Goal: Transaction & Acquisition: Purchase product/service

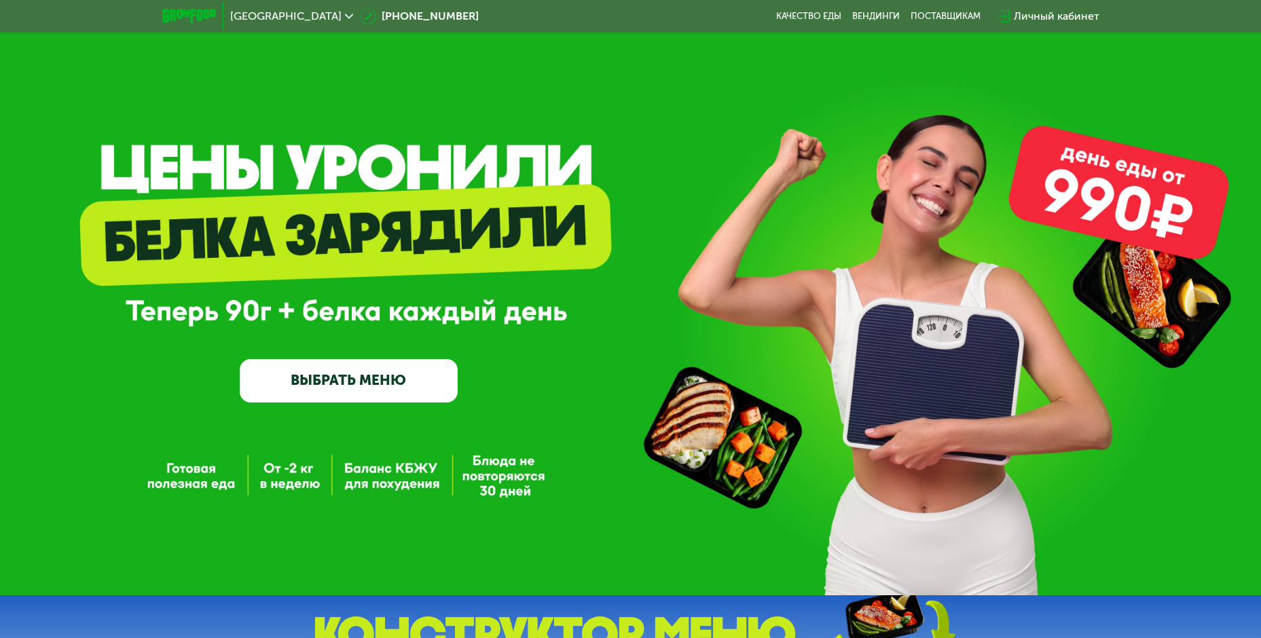
click at [360, 377] on link "ВЫБРАТЬ МЕНЮ" at bounding box center [349, 380] width 218 height 43
click at [363, 381] on link "ВЫБРАТЬ МЕНЮ" at bounding box center [349, 380] width 218 height 43
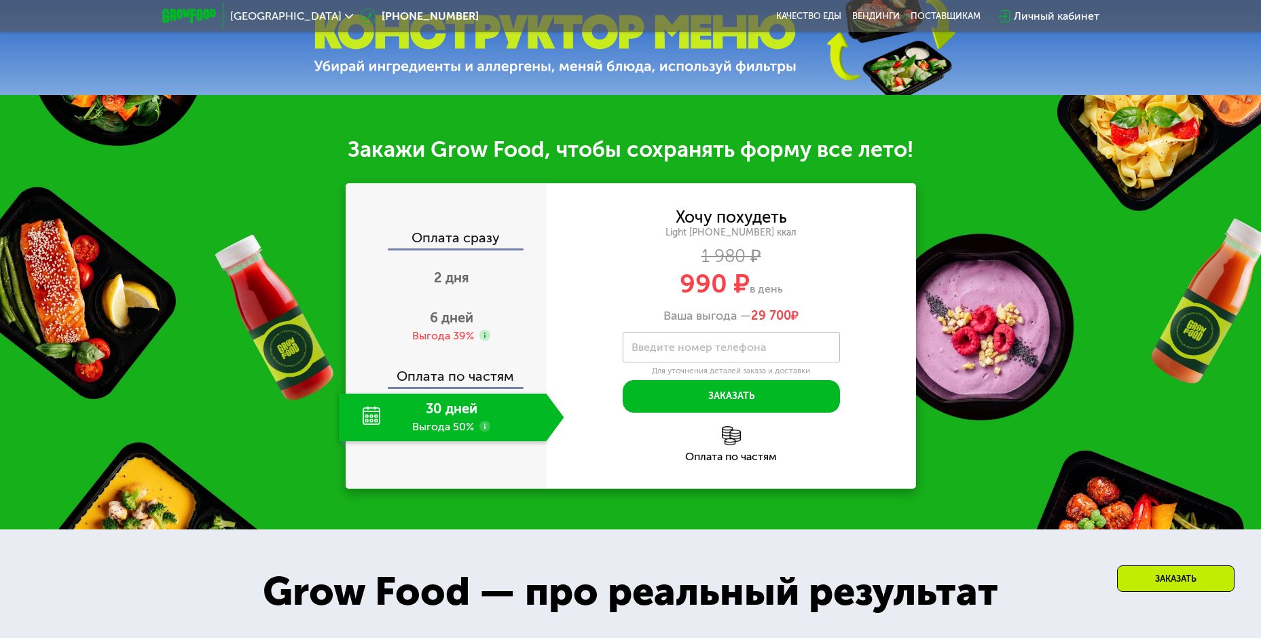
scroll to position [611, 0]
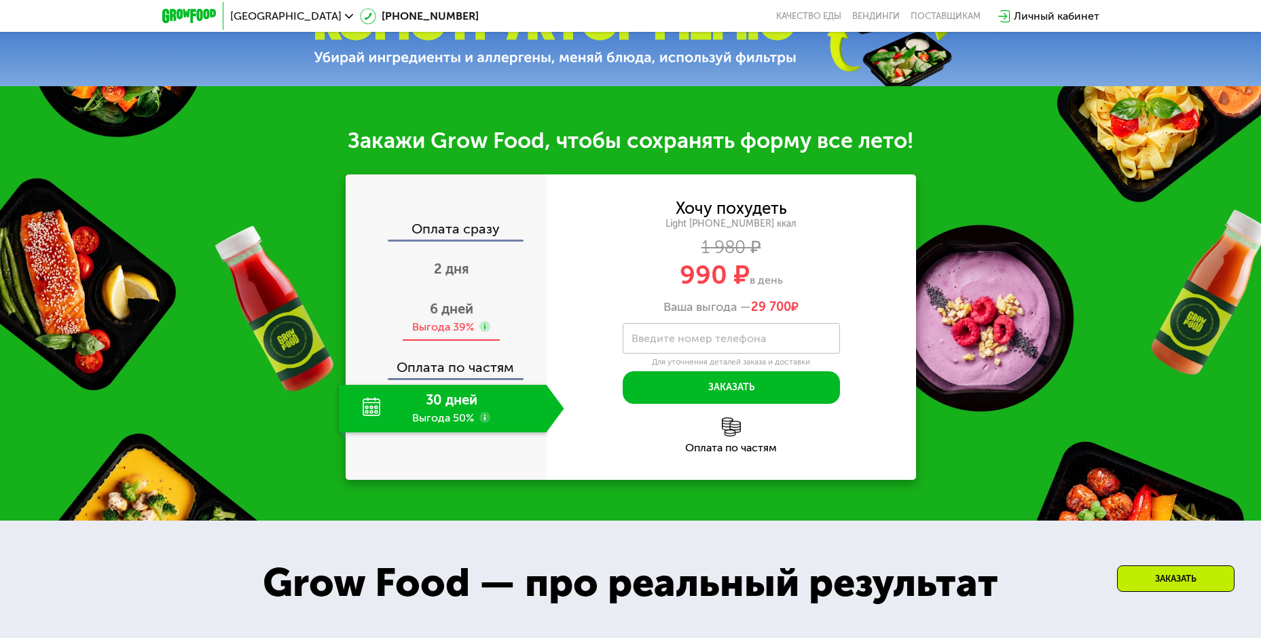
click at [451, 317] on span "6 дней" at bounding box center [451, 309] width 43 height 16
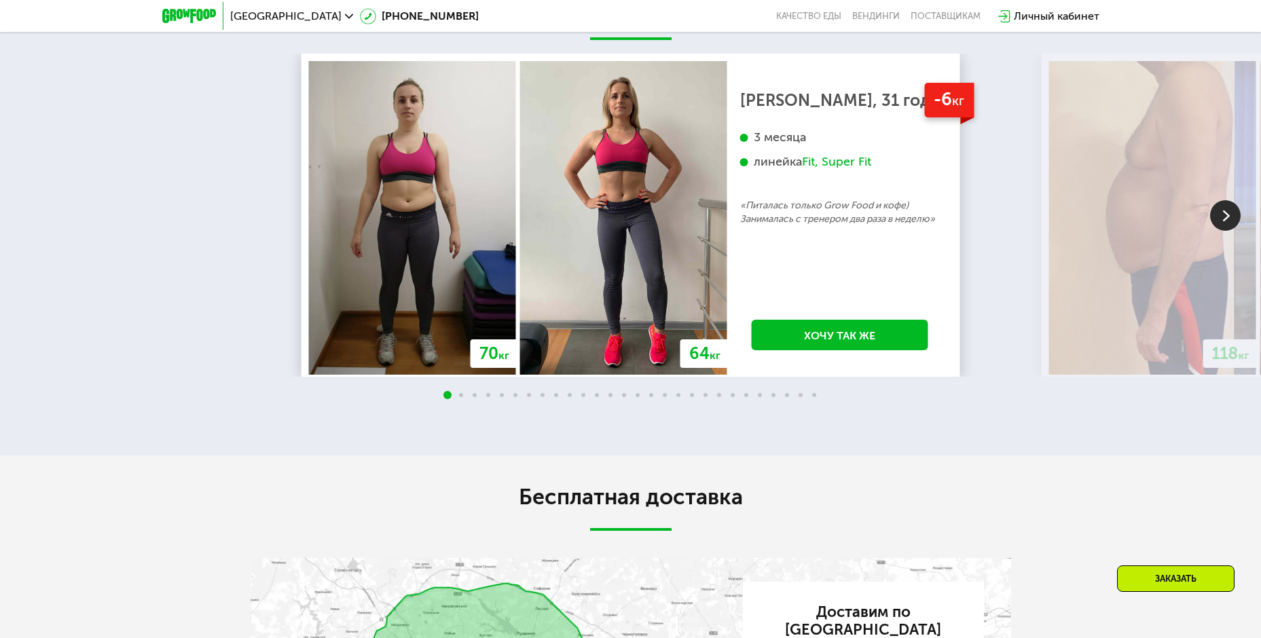
scroll to position [1697, 0]
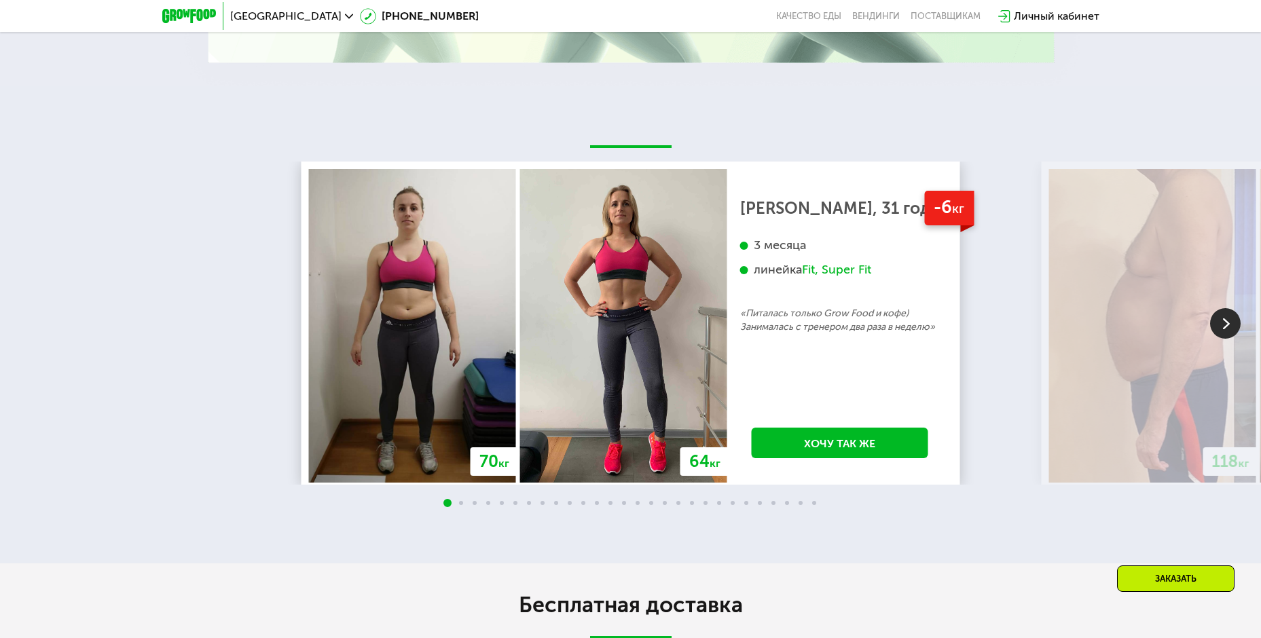
click at [1234, 331] on img at bounding box center [1225, 323] width 31 height 31
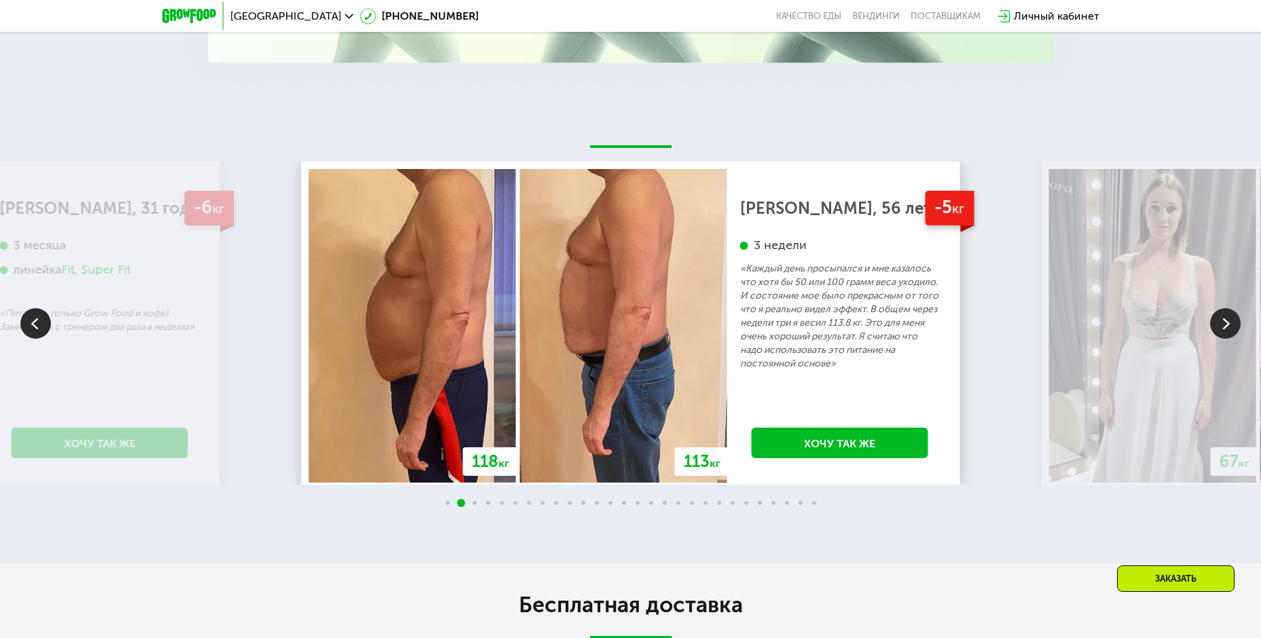
click at [1217, 331] on img at bounding box center [1225, 323] width 31 height 31
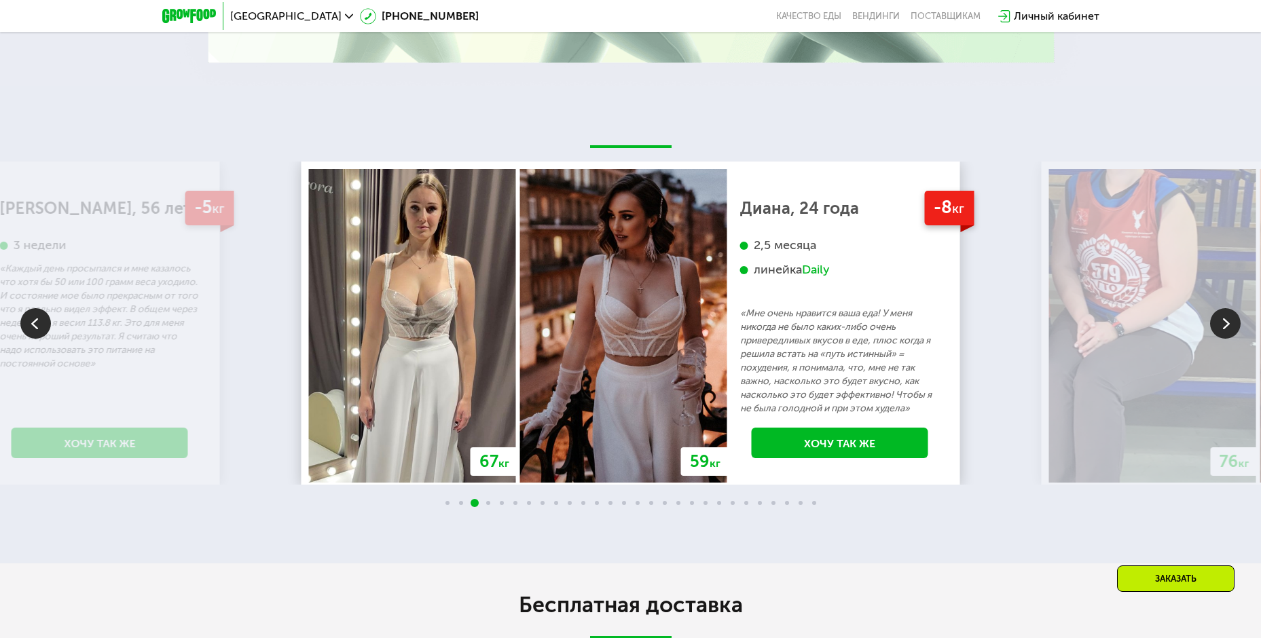
click at [1217, 331] on img at bounding box center [1225, 323] width 31 height 31
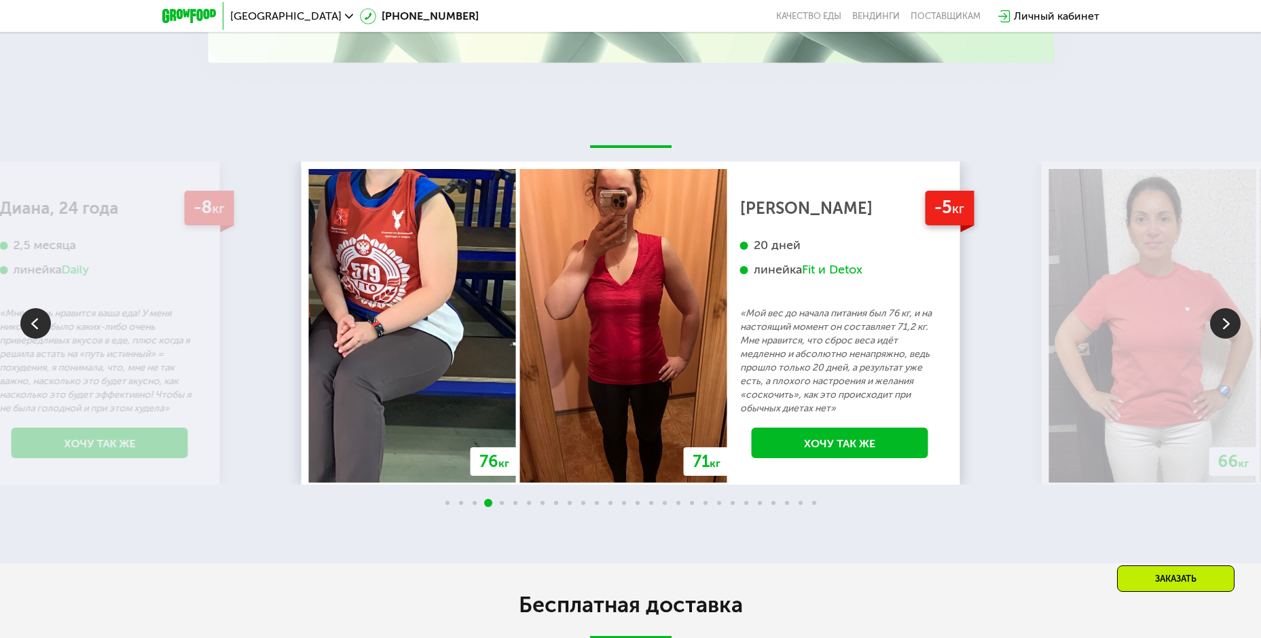
click at [1217, 331] on img at bounding box center [1225, 323] width 31 height 31
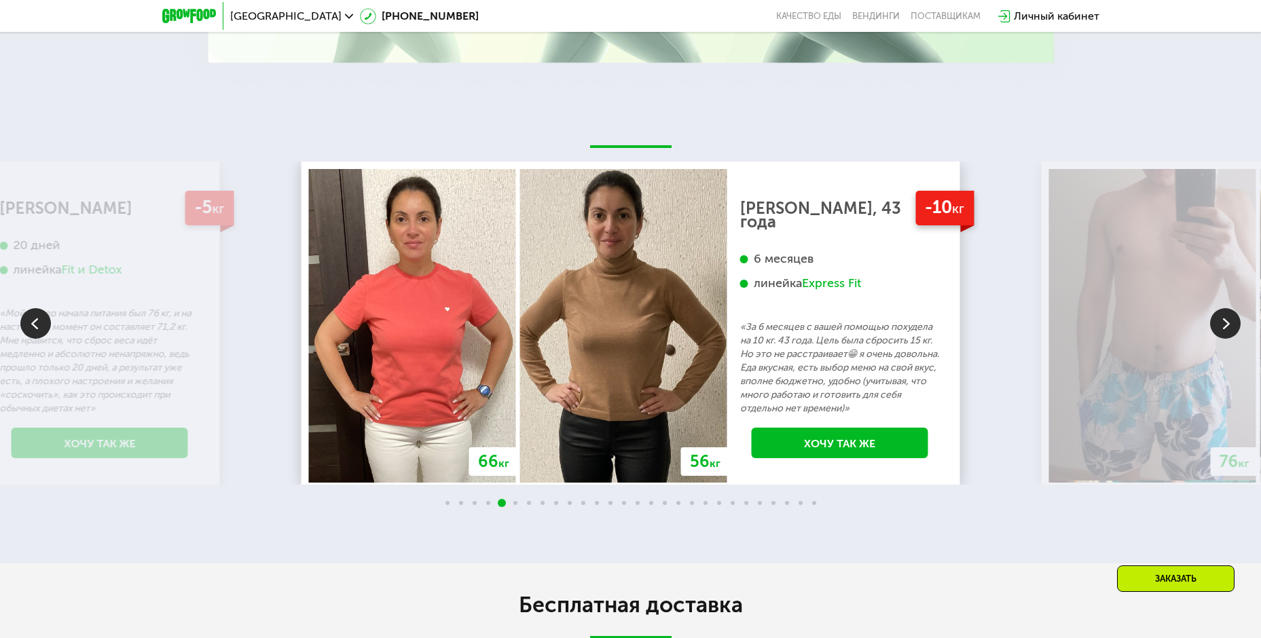
click at [1217, 331] on img at bounding box center [1225, 323] width 31 height 31
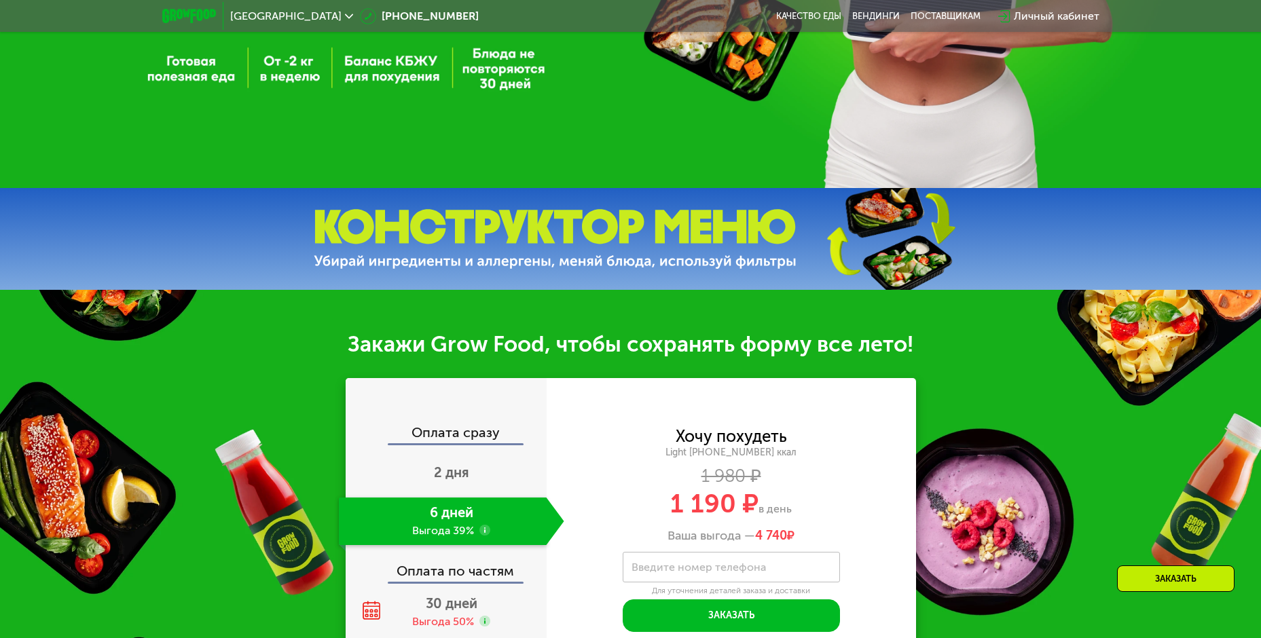
scroll to position [0, 0]
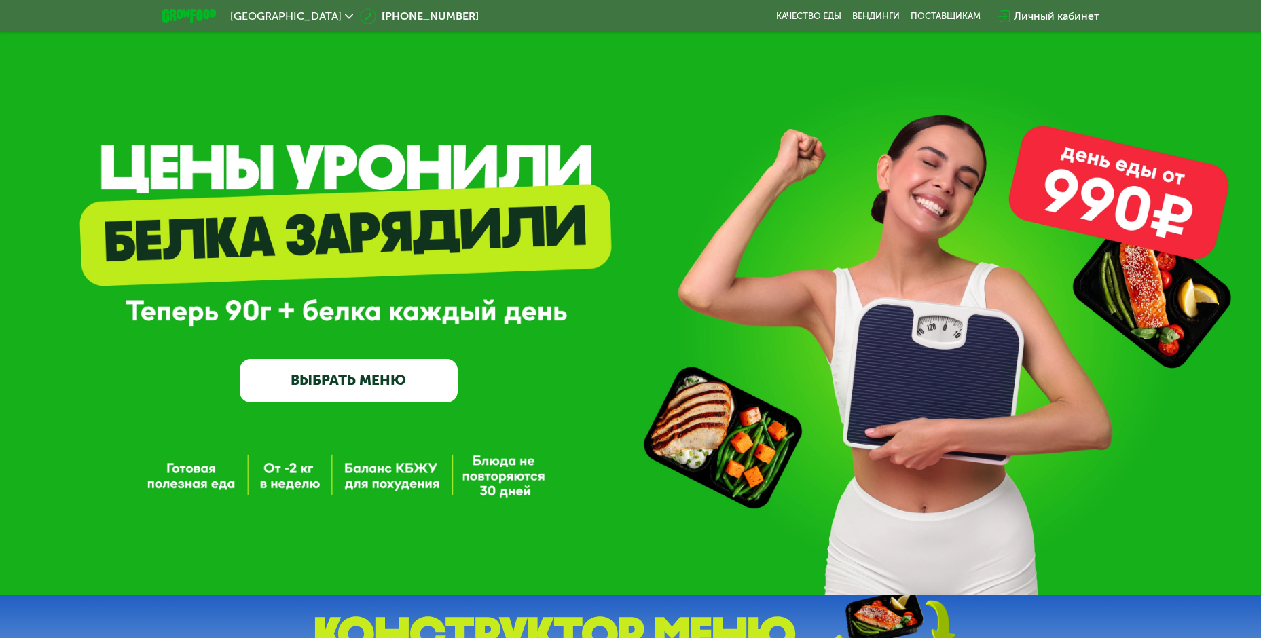
click at [316, 386] on link "ВЫБРАТЬ МЕНЮ" at bounding box center [349, 380] width 218 height 43
click at [360, 390] on link "ВЫБРАТЬ МЕНЮ" at bounding box center [349, 380] width 218 height 43
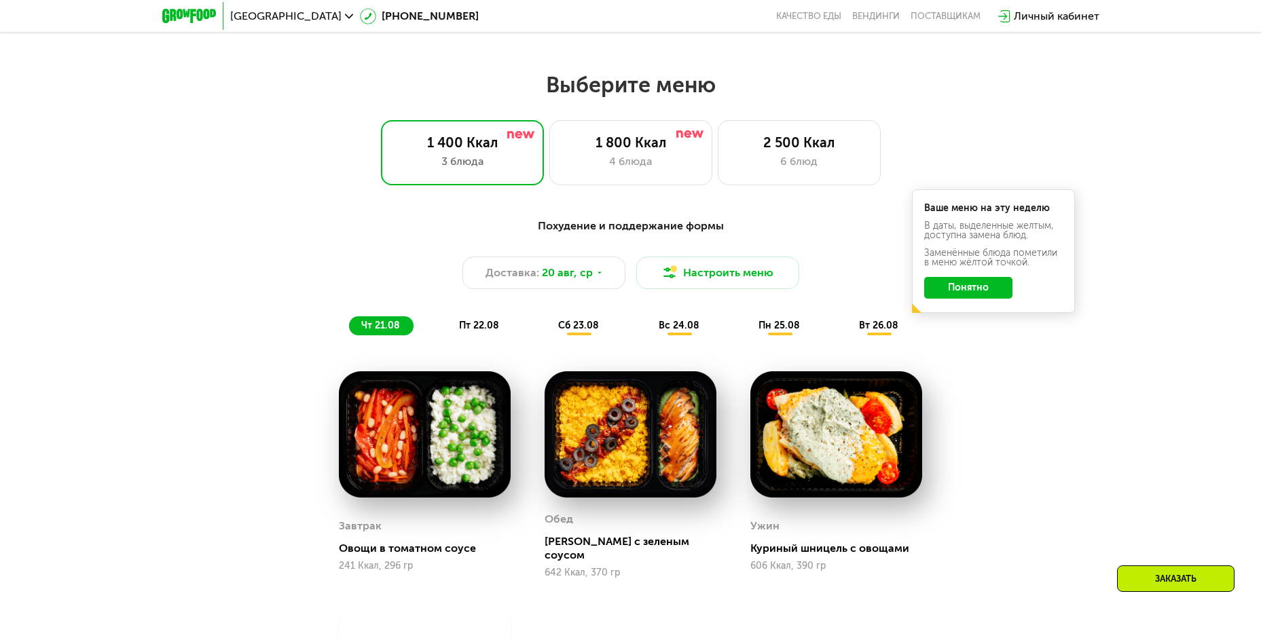
scroll to position [679, 0]
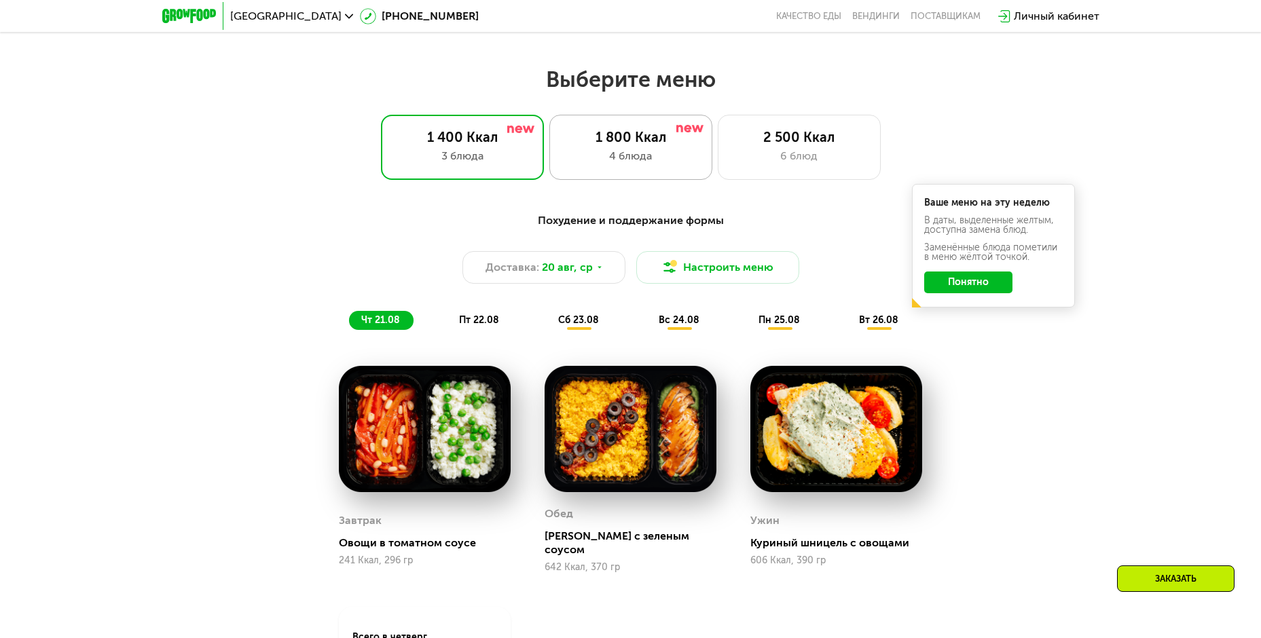
click at [600, 145] on div "1 800 Ккал" at bounding box center [630, 137] width 134 height 16
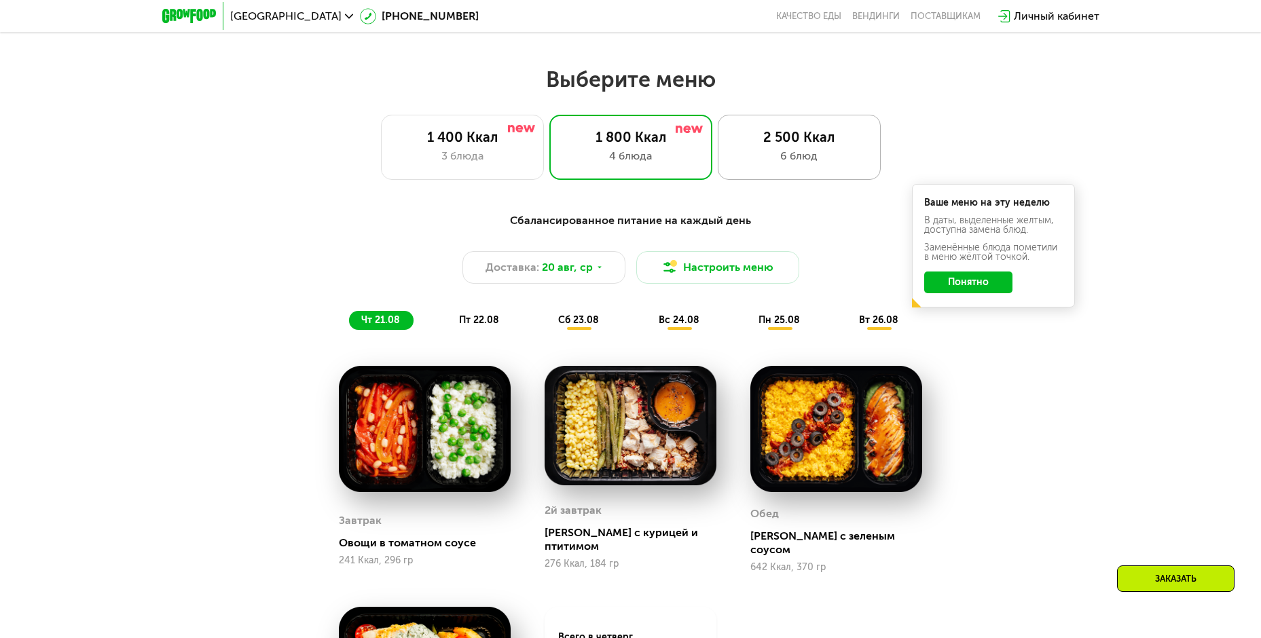
click at [786, 164] on div "6 блюд" at bounding box center [799, 156] width 134 height 16
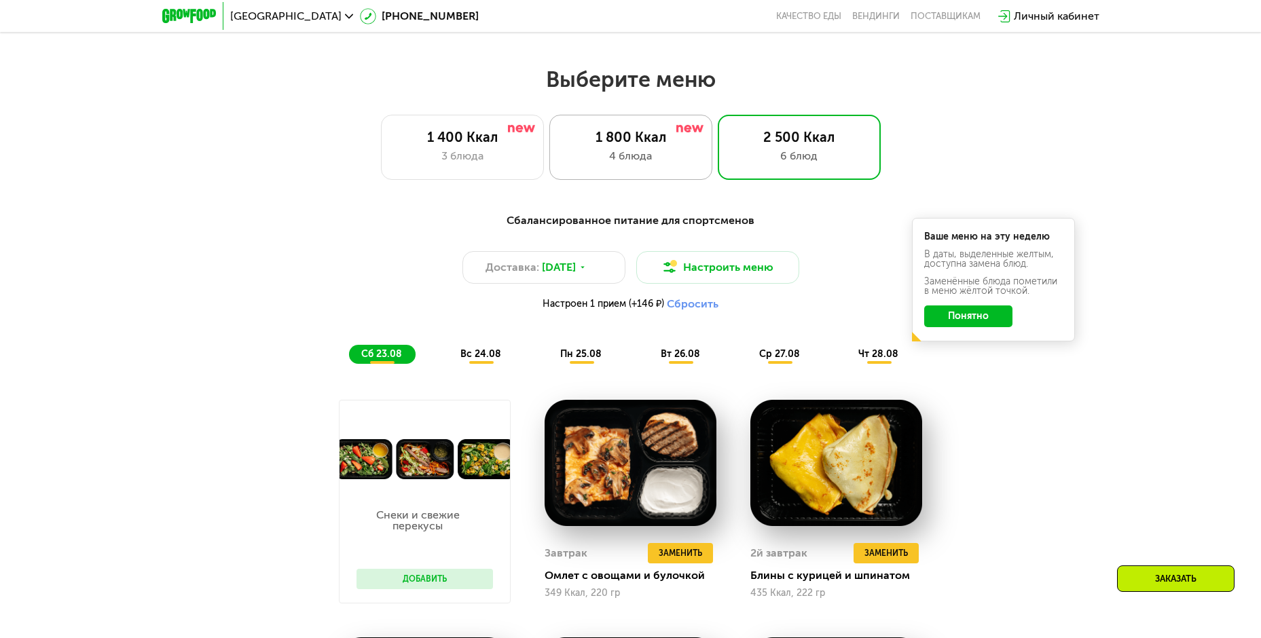
click at [663, 160] on div "4 блюда" at bounding box center [630, 156] width 134 height 16
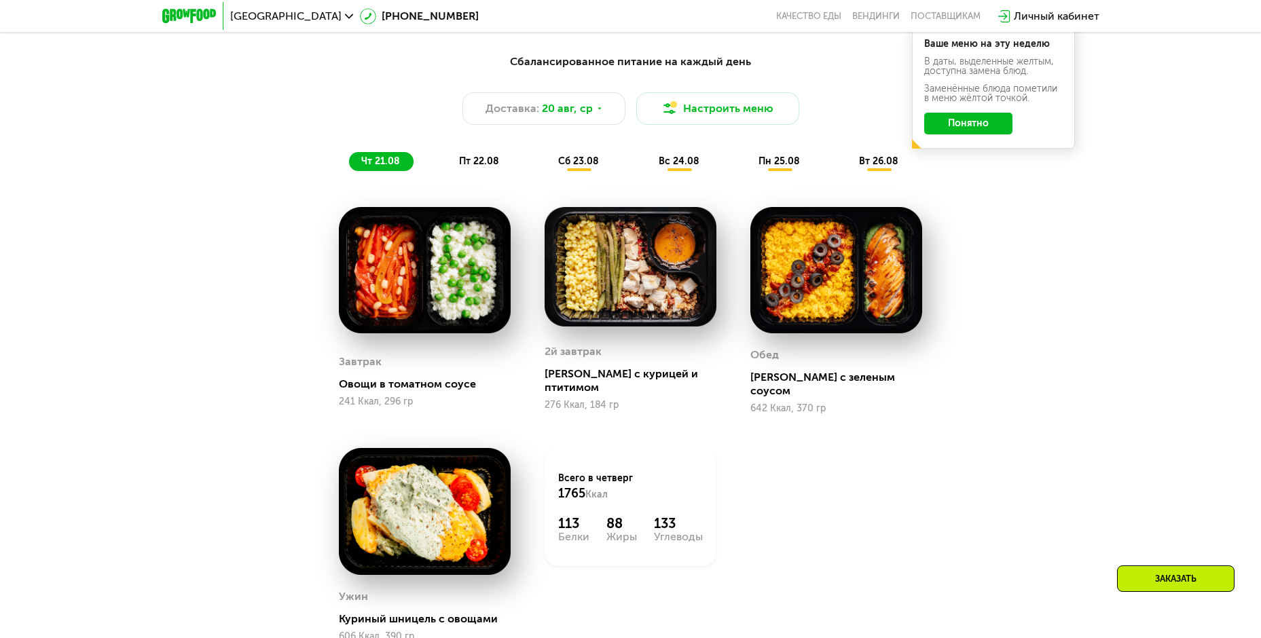
scroll to position [815, 0]
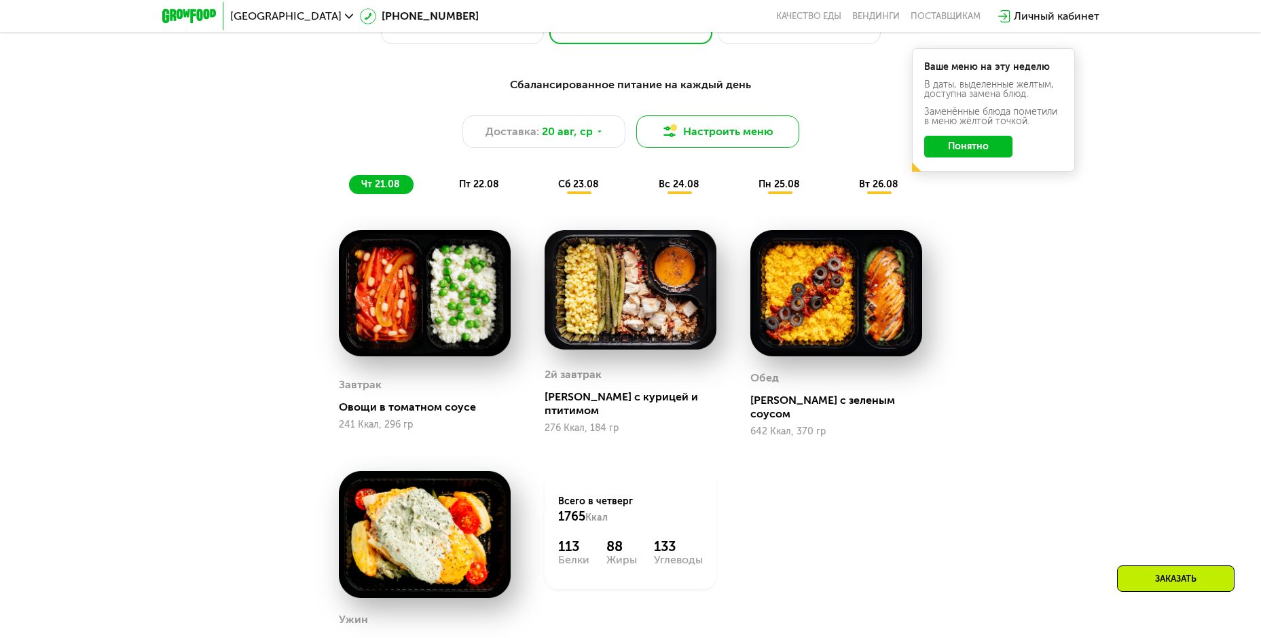
click at [678, 129] on img at bounding box center [669, 132] width 16 height 16
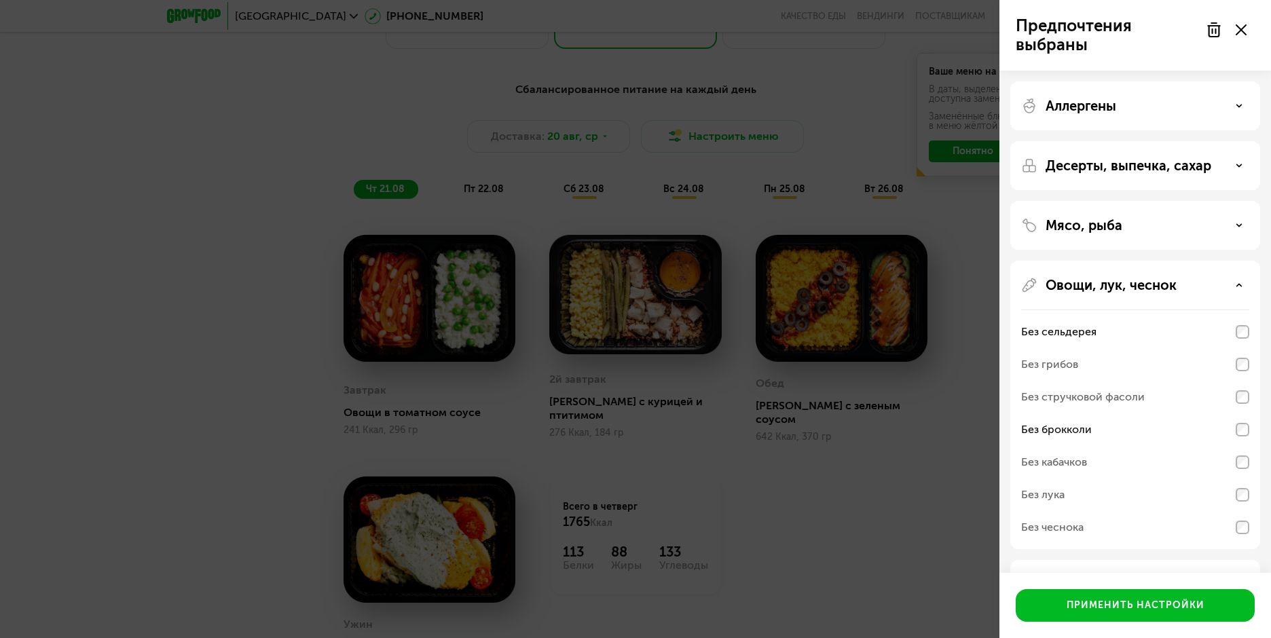
click at [1244, 31] on icon at bounding box center [1241, 29] width 11 height 11
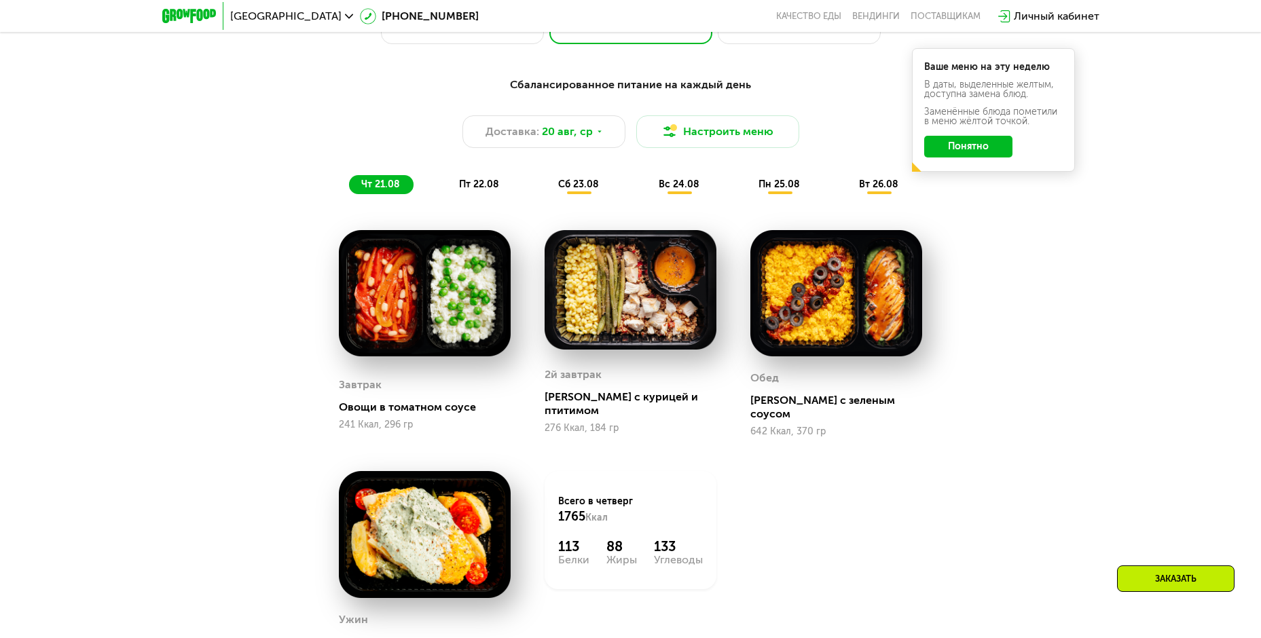
click at [976, 150] on button "Понятно" at bounding box center [968, 147] width 88 height 22
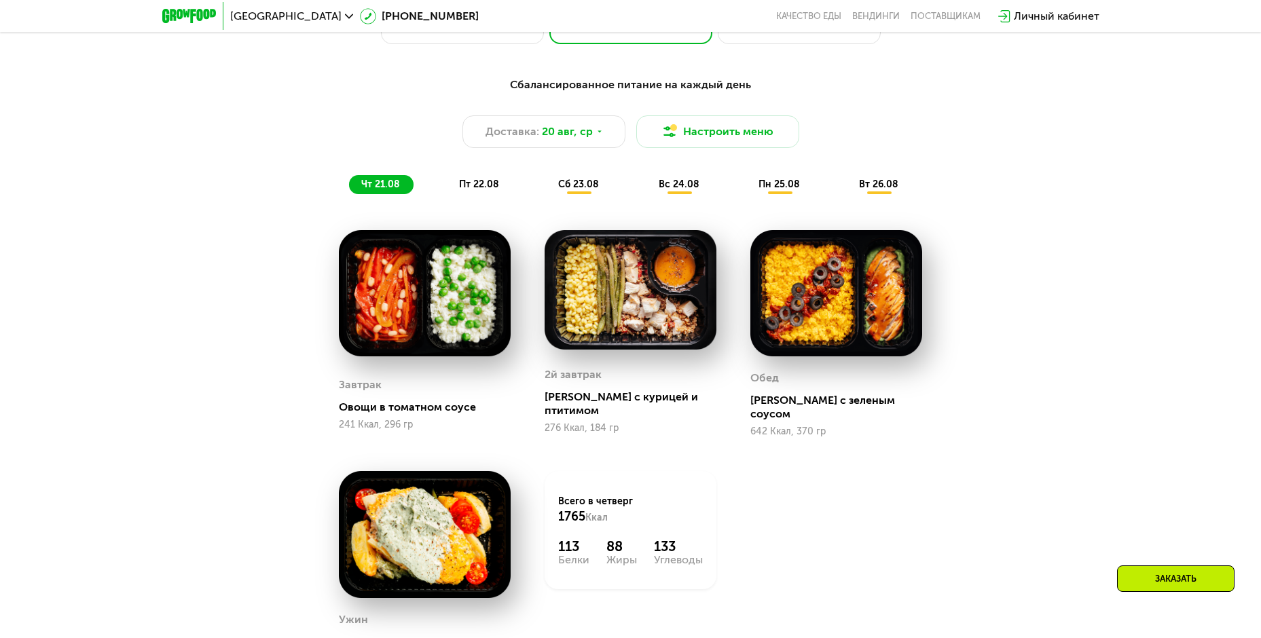
click at [475, 187] on span "пт 22.08" at bounding box center [479, 185] width 40 height 12
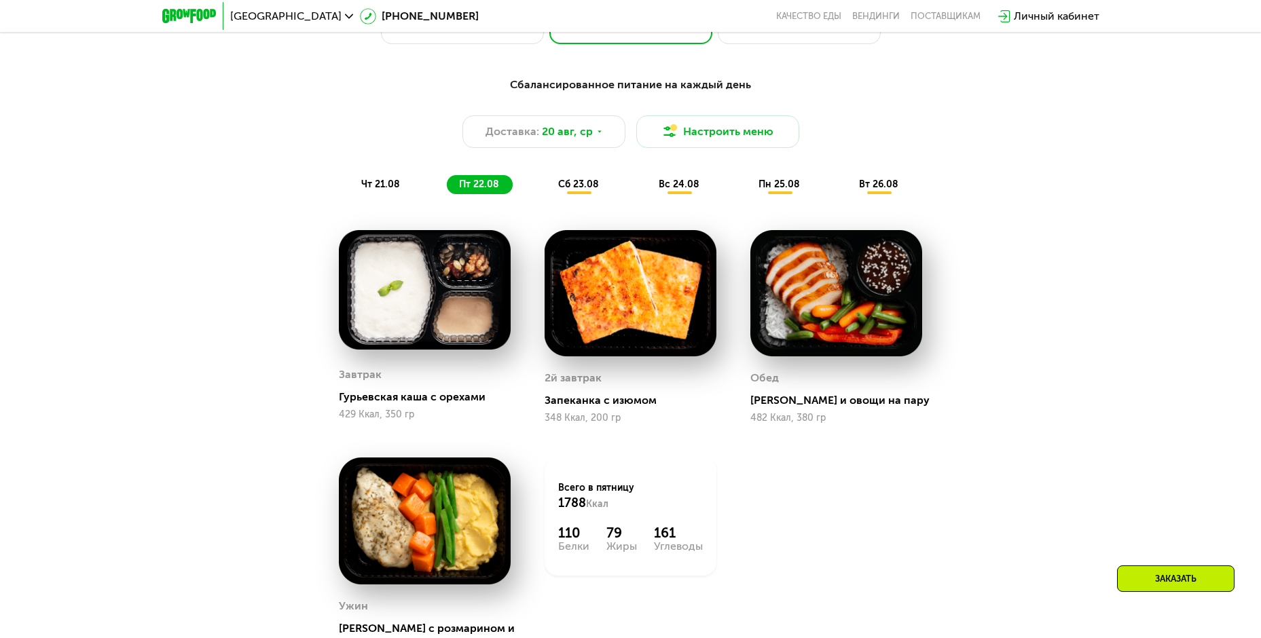
click at [572, 187] on span "сб 23.08" at bounding box center [578, 185] width 41 height 12
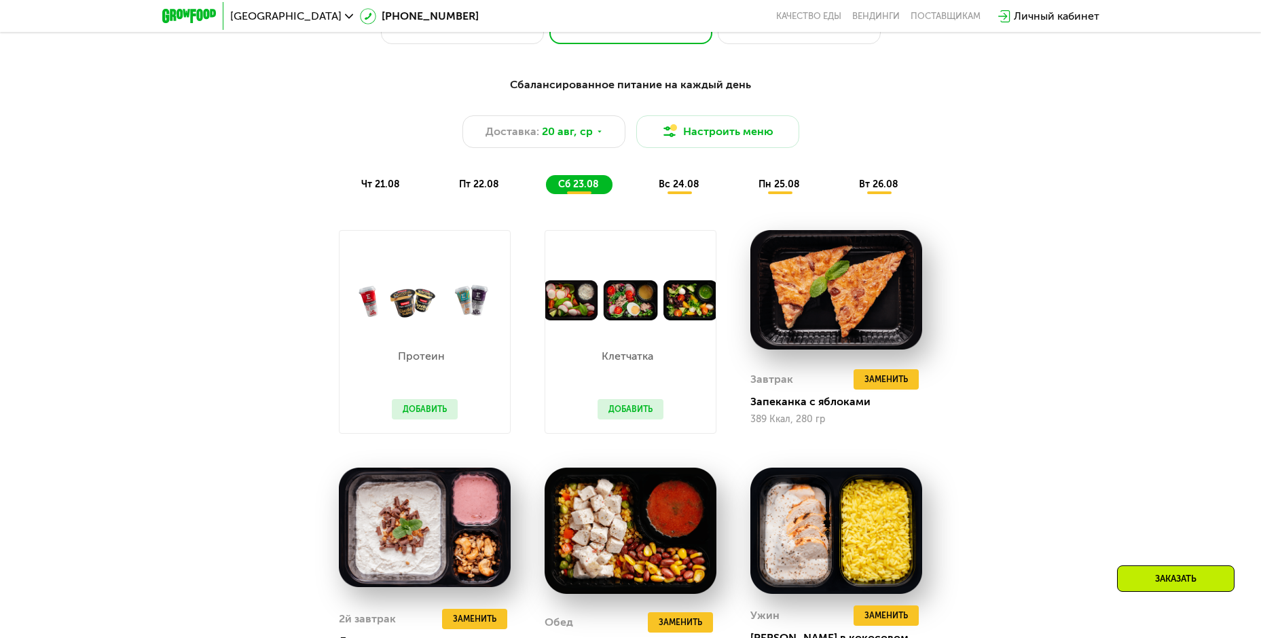
click at [483, 190] on span "пт 22.08" at bounding box center [479, 185] width 40 height 12
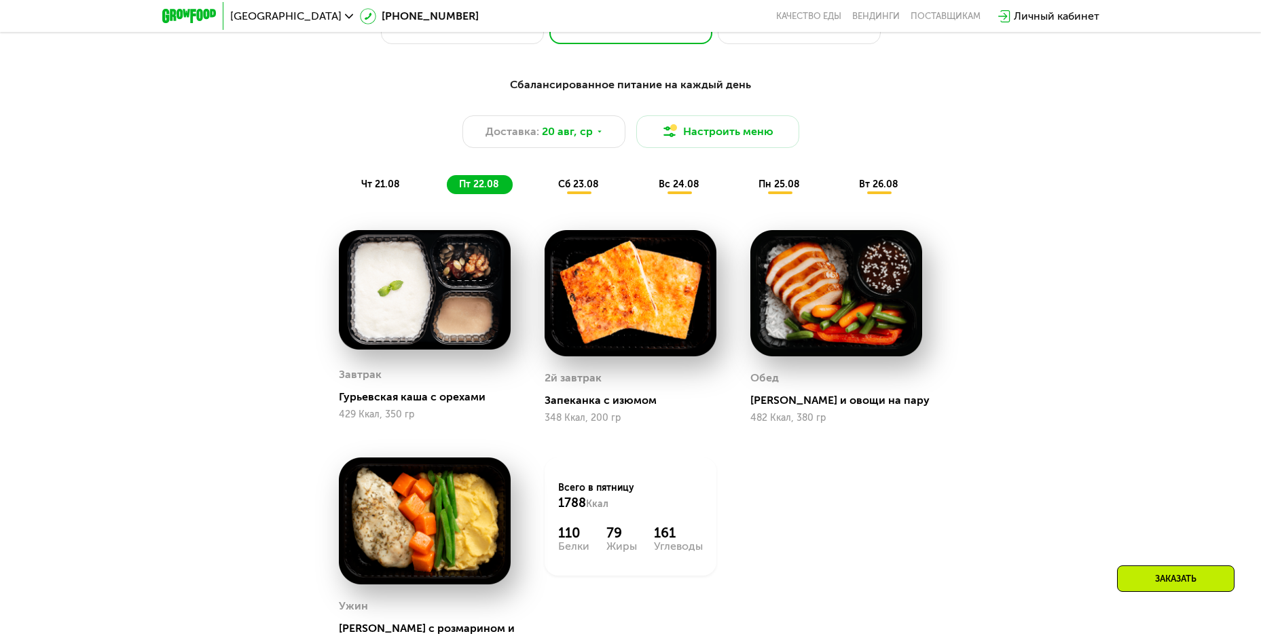
click at [570, 185] on span "сб 23.08" at bounding box center [578, 185] width 41 height 12
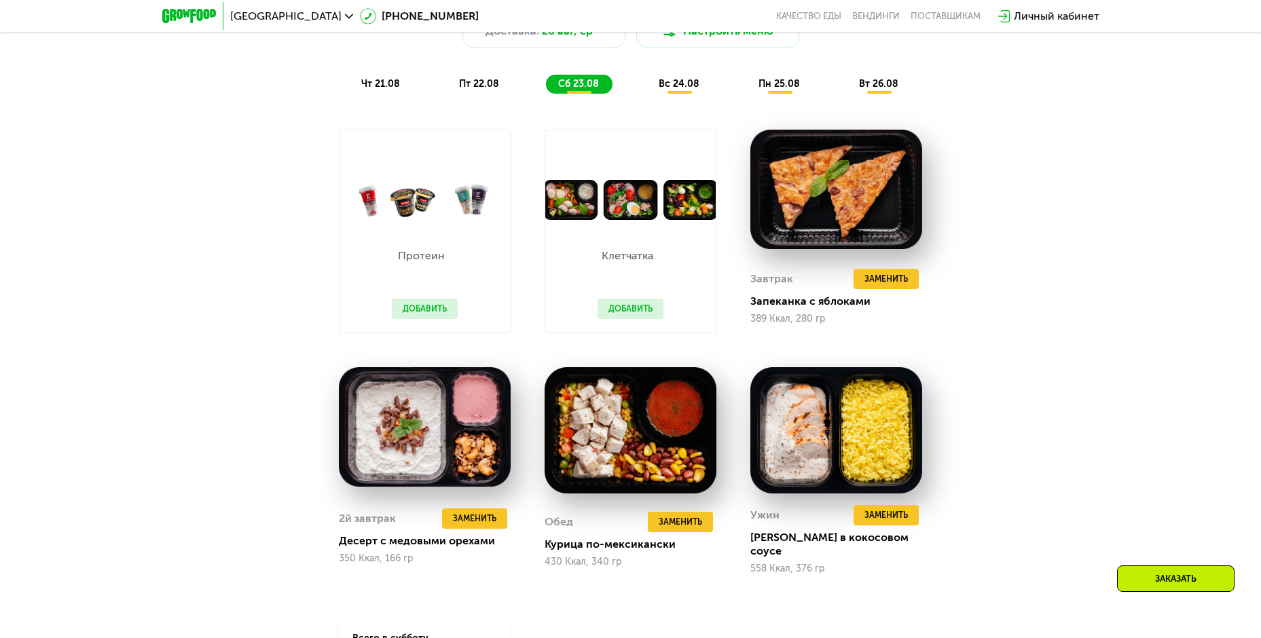
scroll to position [883, 0]
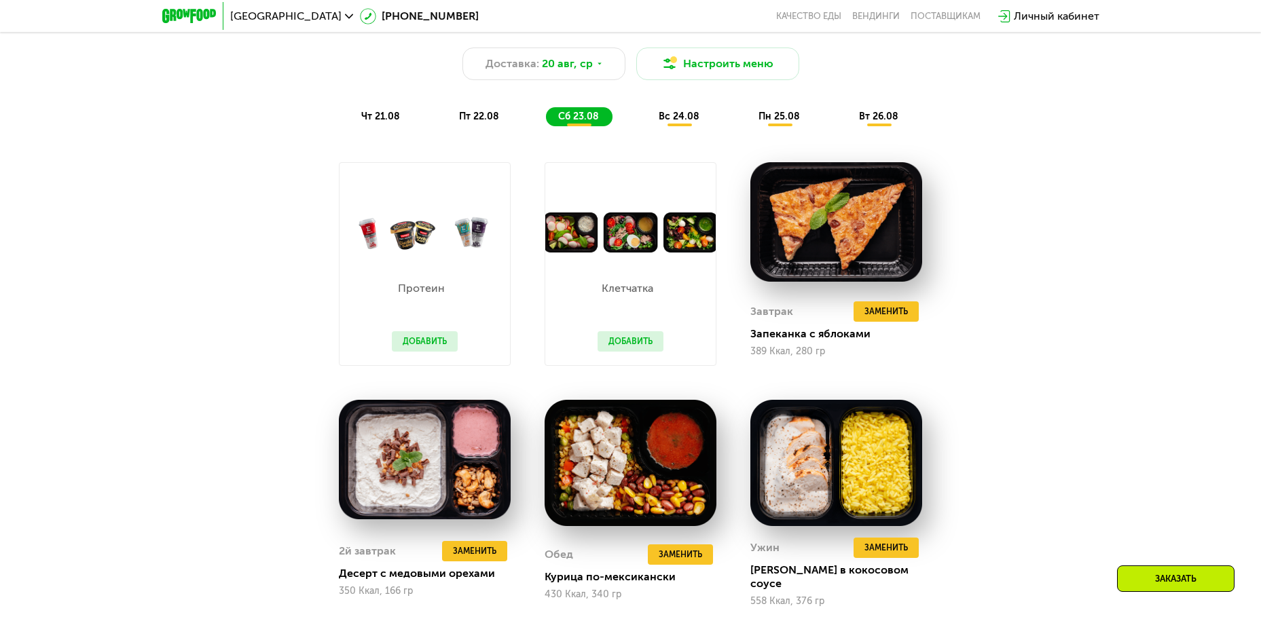
click at [692, 118] on span "вс 24.08" at bounding box center [679, 117] width 41 height 12
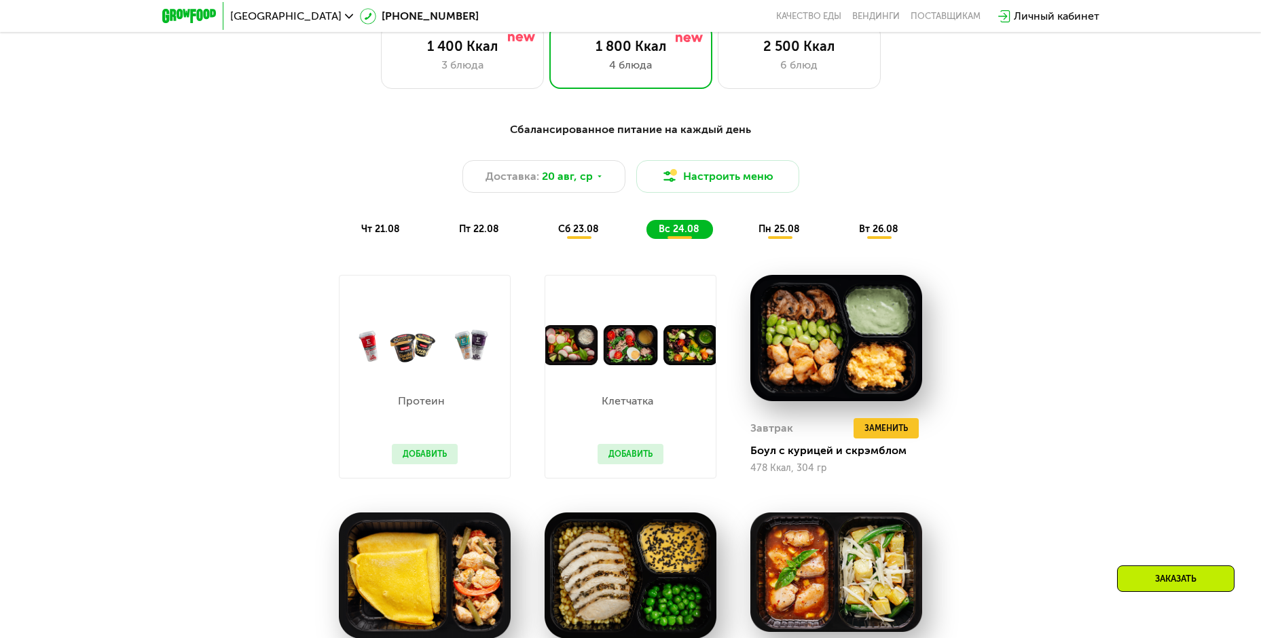
scroll to position [747, 0]
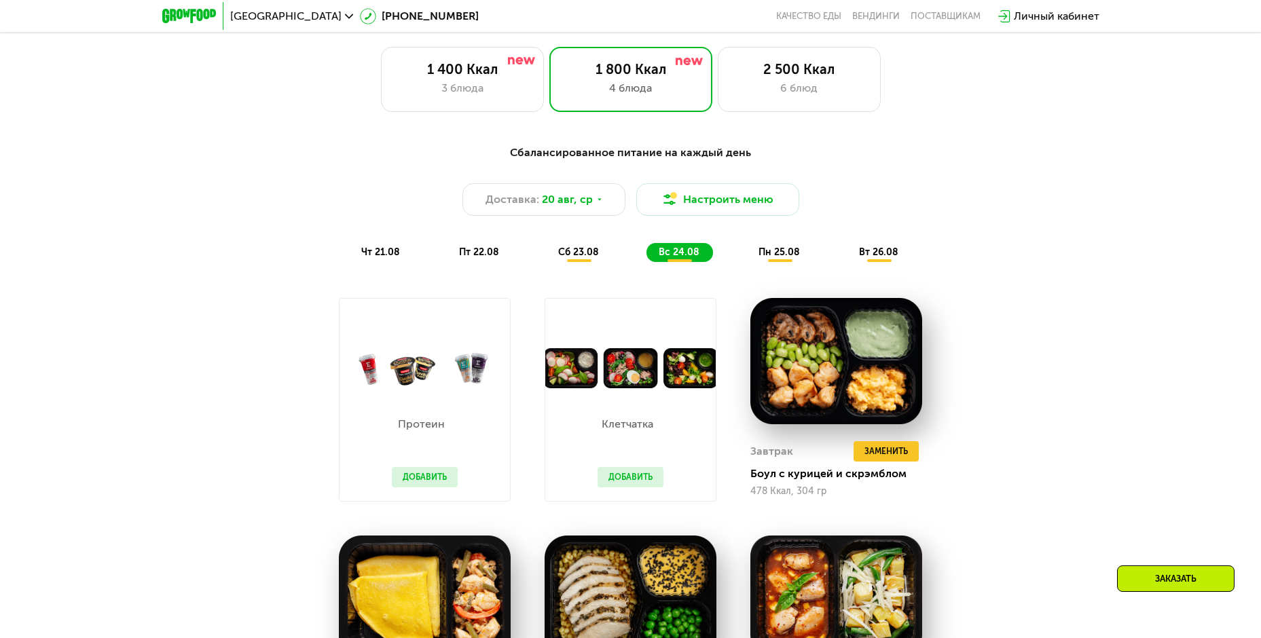
click at [786, 253] on span "пн 25.08" at bounding box center [778, 252] width 41 height 12
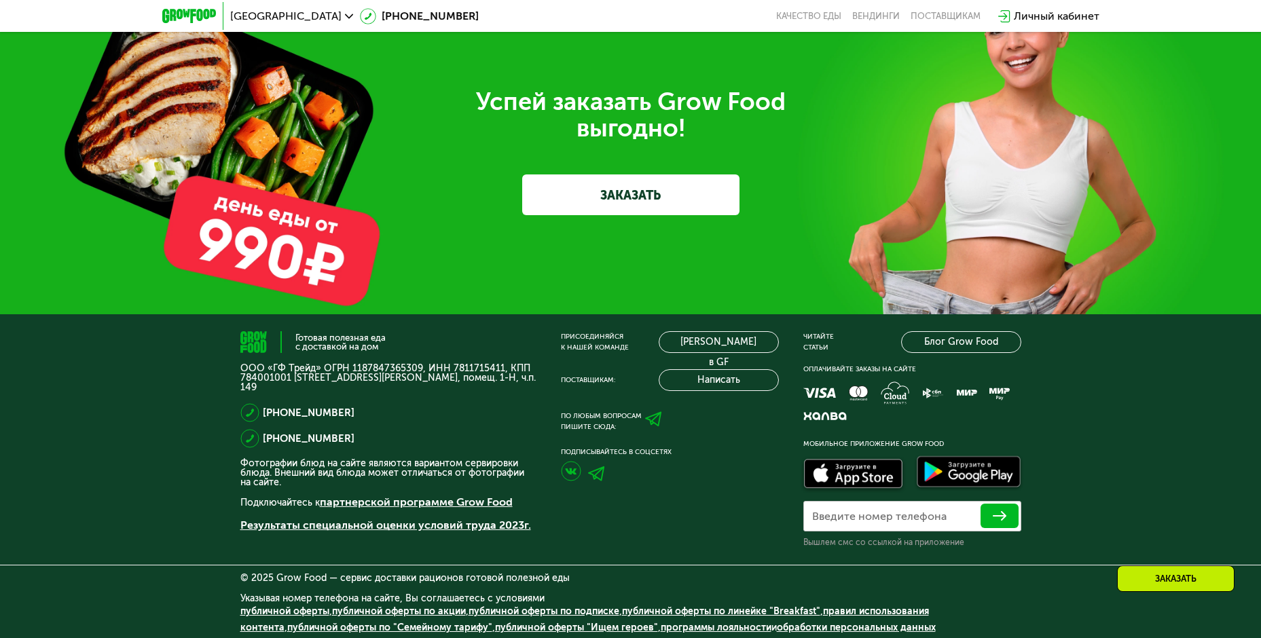
scroll to position [4322, 0]
